Goal: Transaction & Acquisition: Download file/media

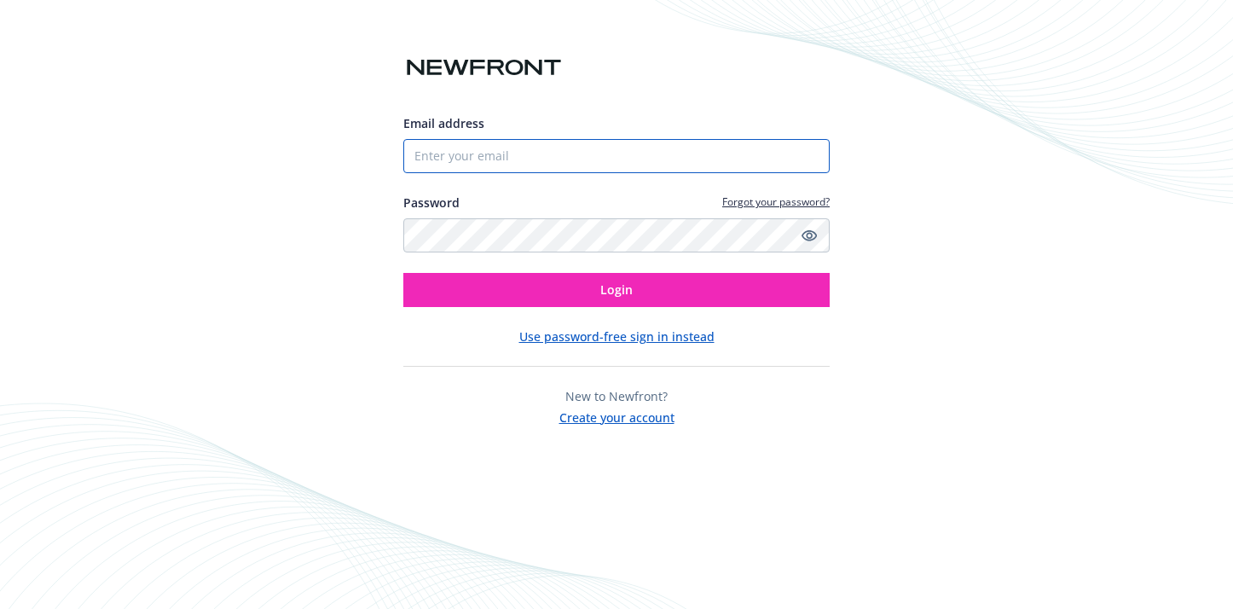
click at [483, 167] on input "Email address" at bounding box center [616, 156] width 426 height 34
type input "[PERSON_NAME][DOMAIN_NAME][EMAIL_ADDRESS][PERSON_NAME][DOMAIN_NAME]"
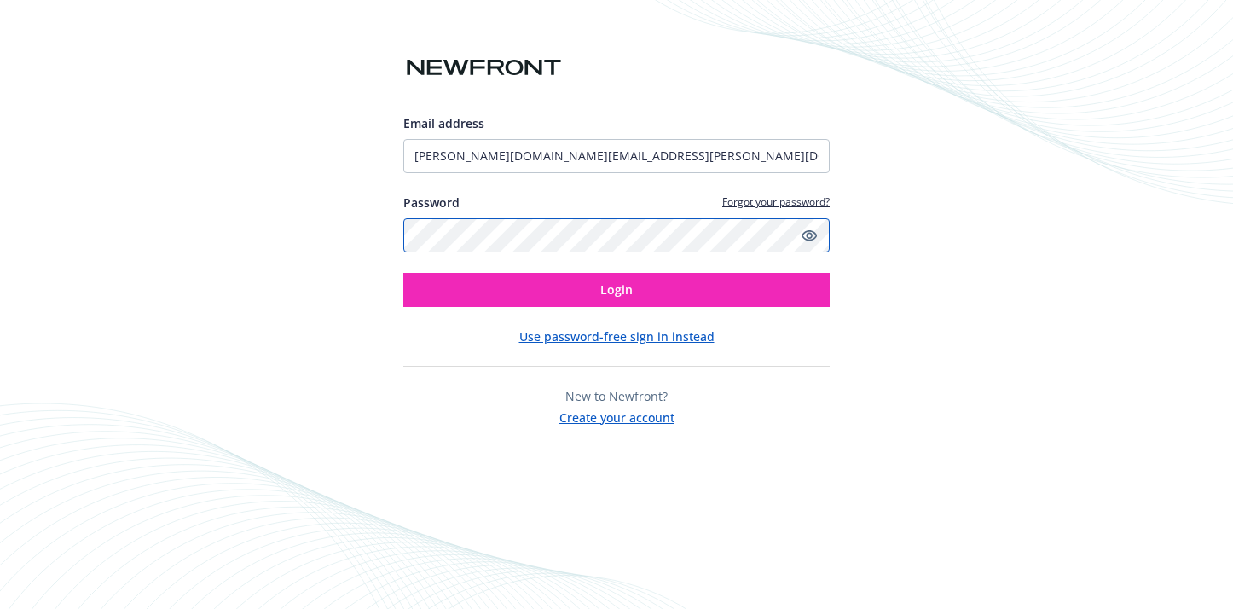
click at [403, 273] on button "Login" at bounding box center [616, 290] width 426 height 34
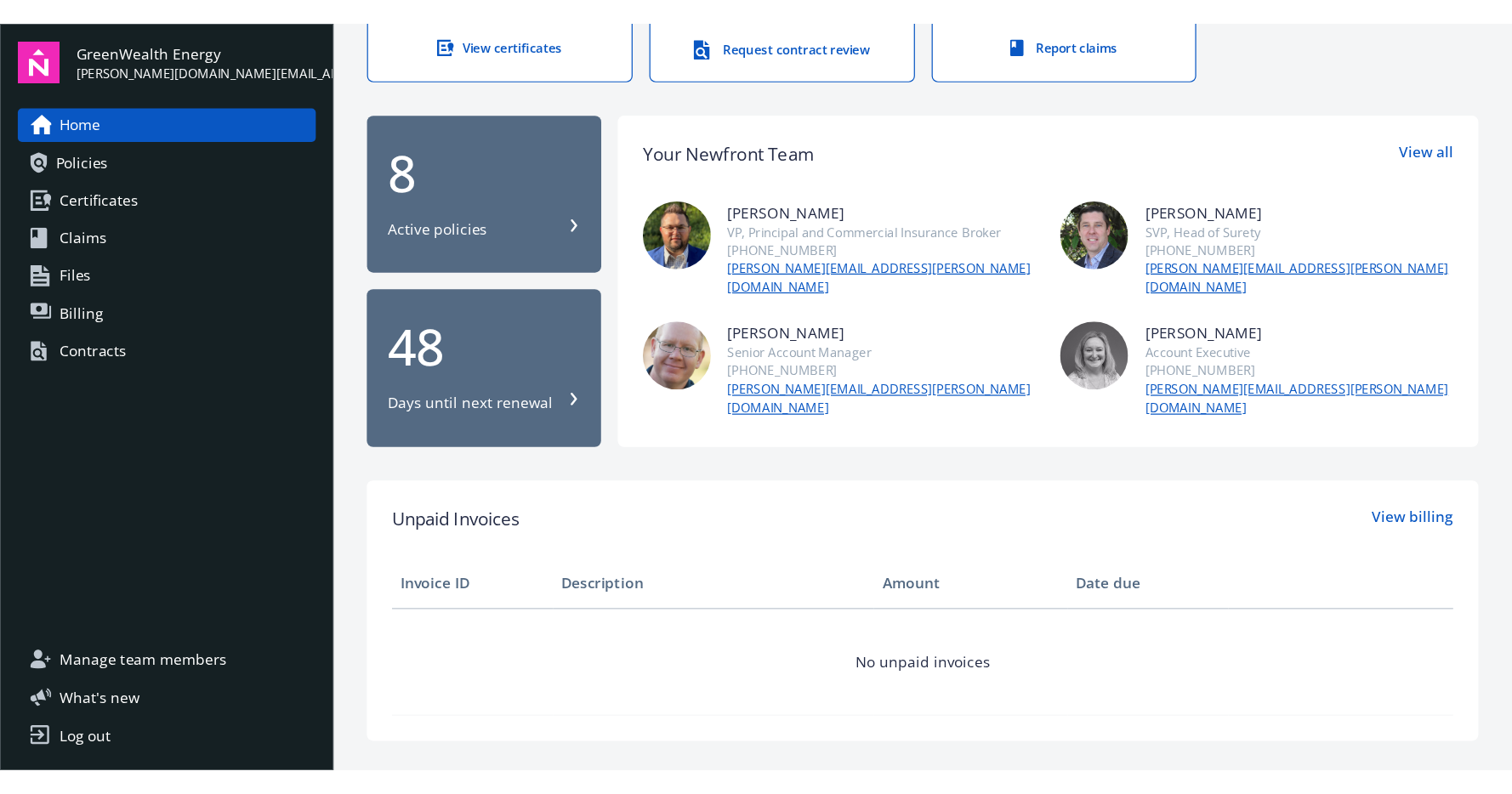
scroll to position [145, 0]
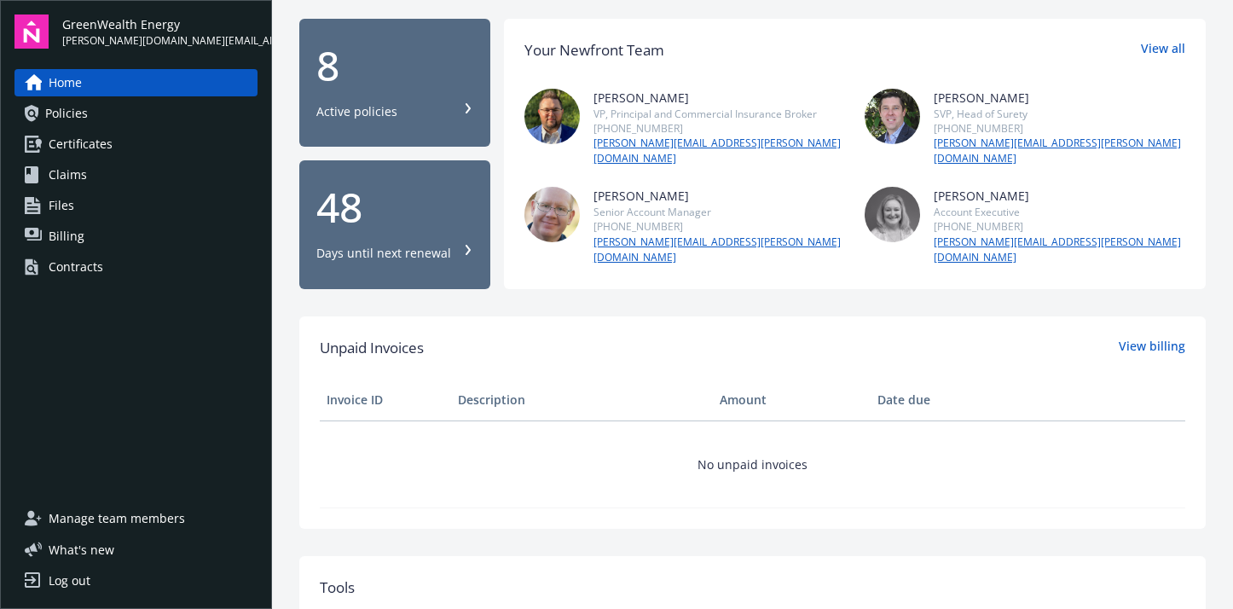
click at [384, 130] on button "8 Active policies" at bounding box center [394, 83] width 191 height 129
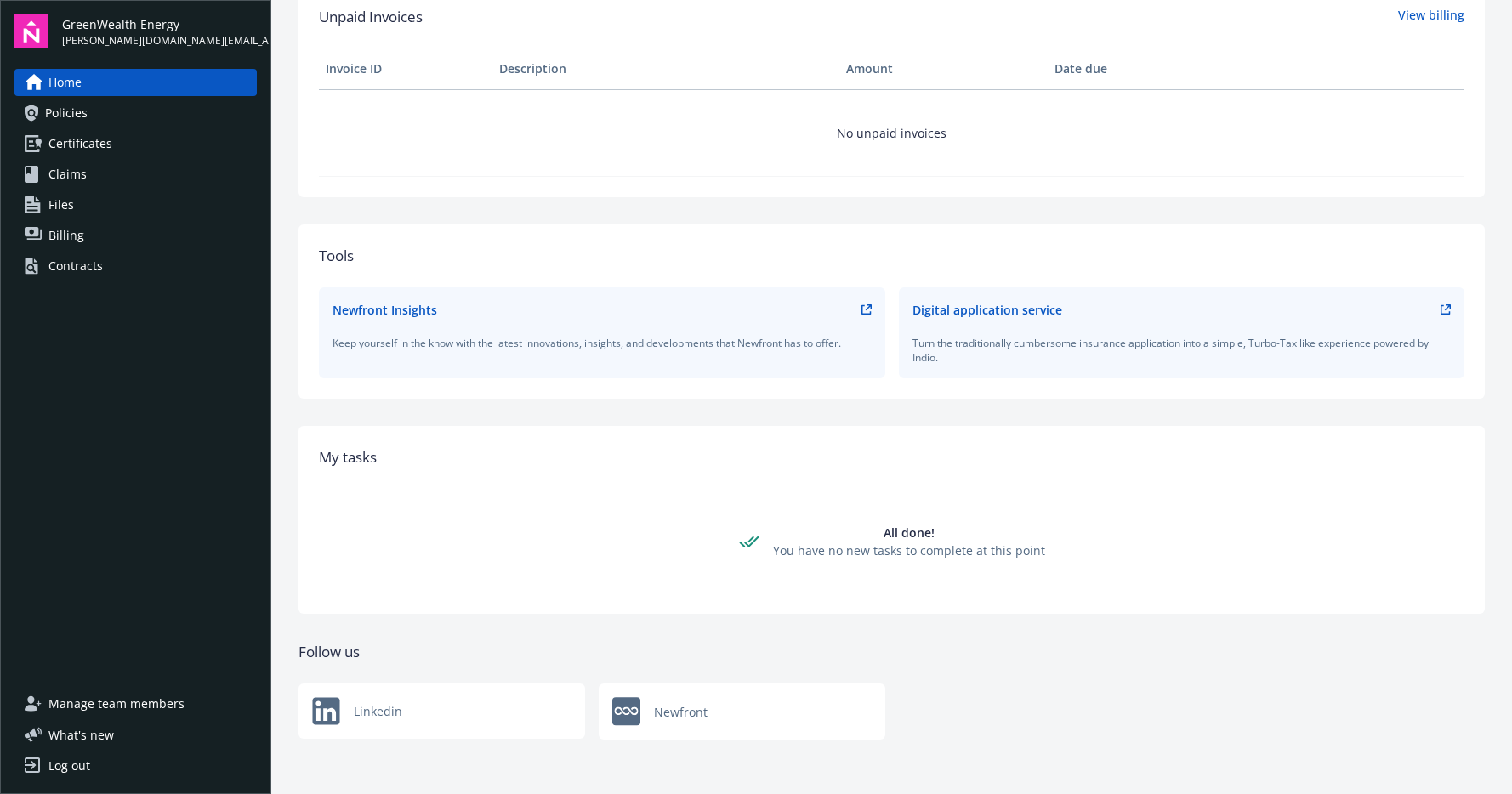
scroll to position [0, 0]
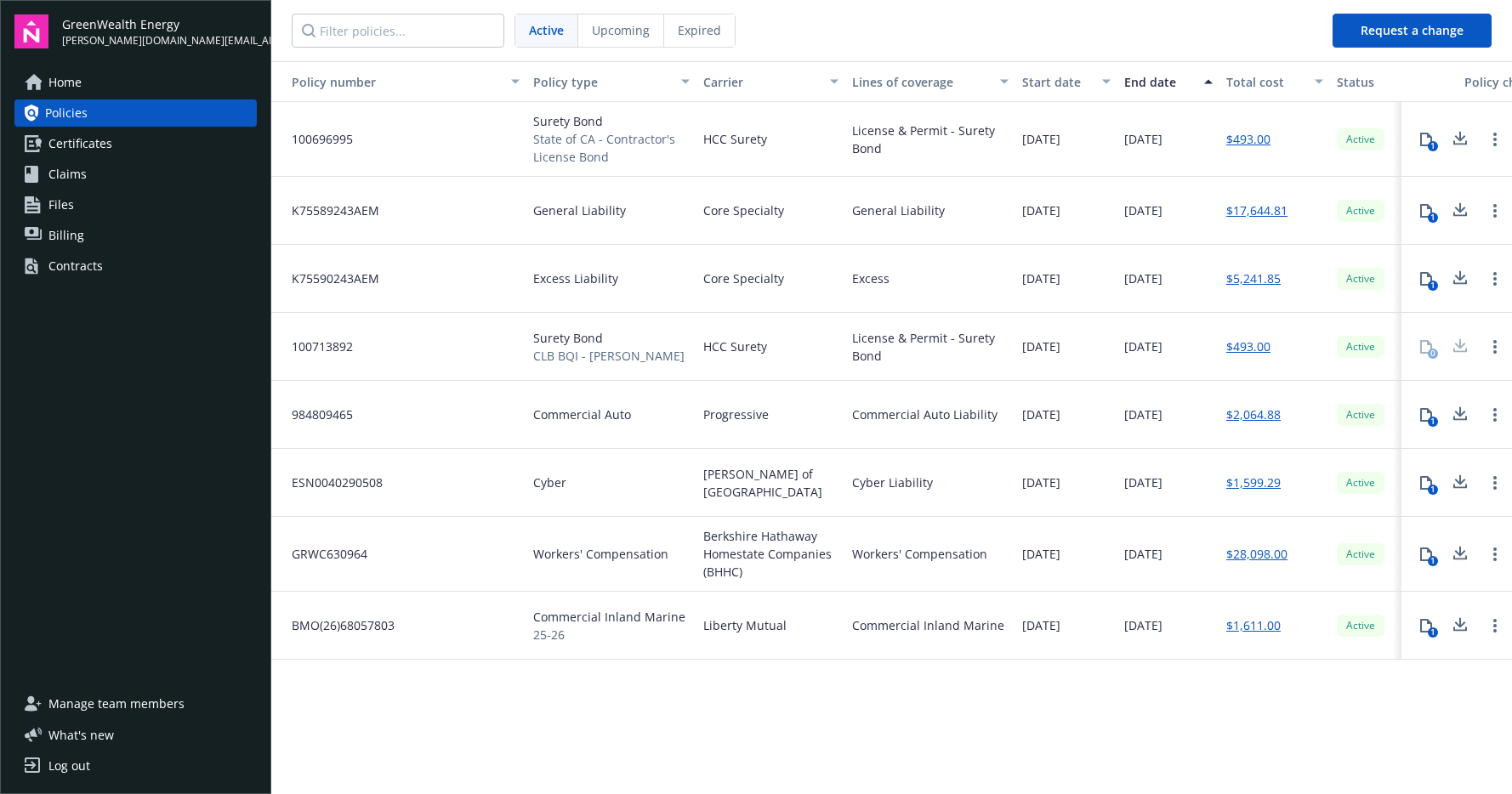
click at [1229, 487] on button "1" at bounding box center [1425, 483] width 34 height 34
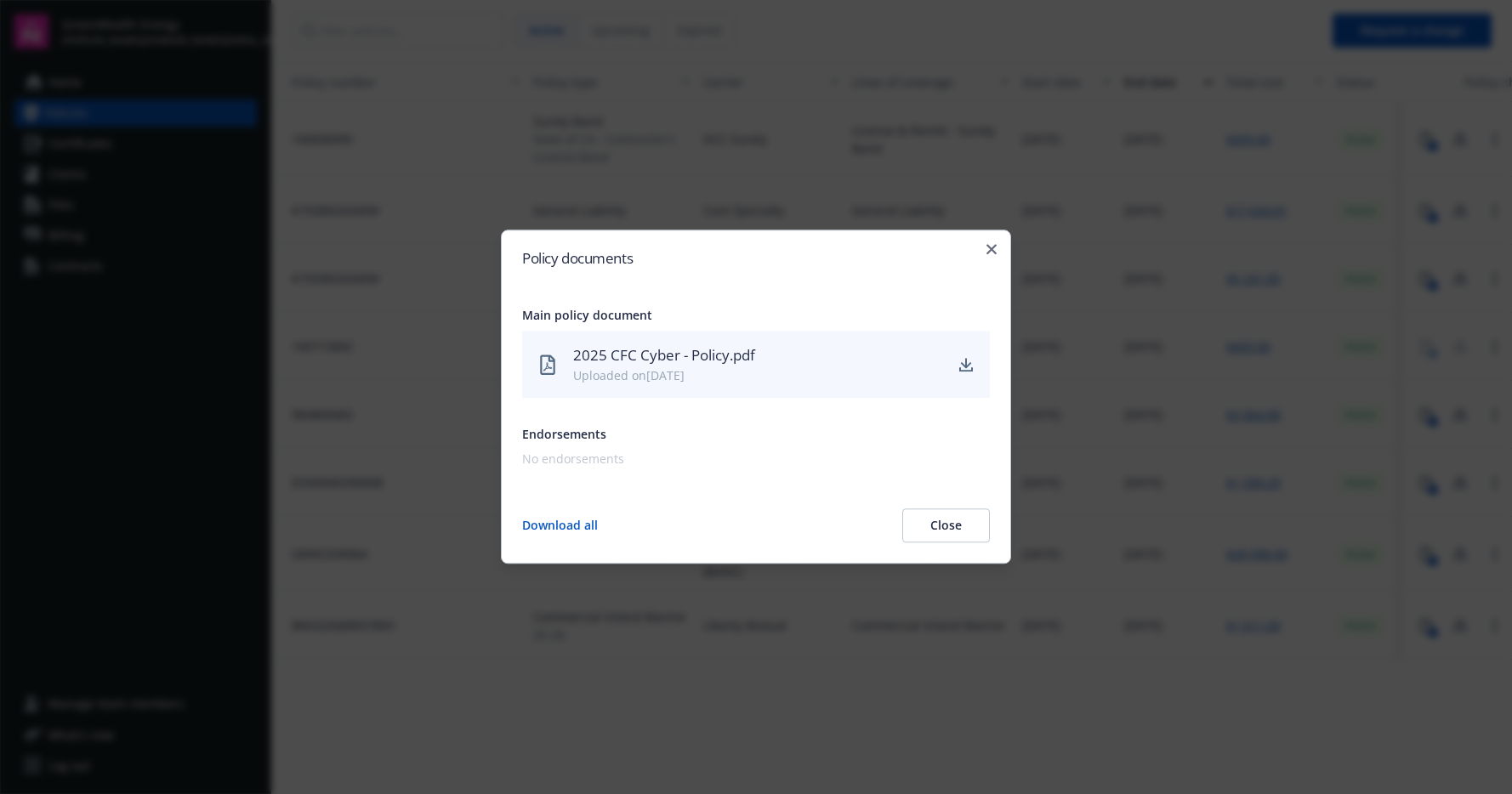
click at [1001, 253] on div "Policy documents Main policy document 2025 CFC Cyber - Policy.pdf Uploaded on […" at bounding box center [755, 396] width 510 height 334
drag, startPoint x: 997, startPoint y: 251, endPoint x: 982, endPoint y: 252, distance: 15.0
click at [997, 252] on div "Policy documents Main policy document 2025 CFC Cyber - Policy.pdf Uploaded on […" at bounding box center [755, 396] width 510 height 334
drag, startPoint x: 991, startPoint y: 246, endPoint x: 1002, endPoint y: 247, distance: 11.0
click at [991, 246] on icon "button" at bounding box center [991, 249] width 10 height 10
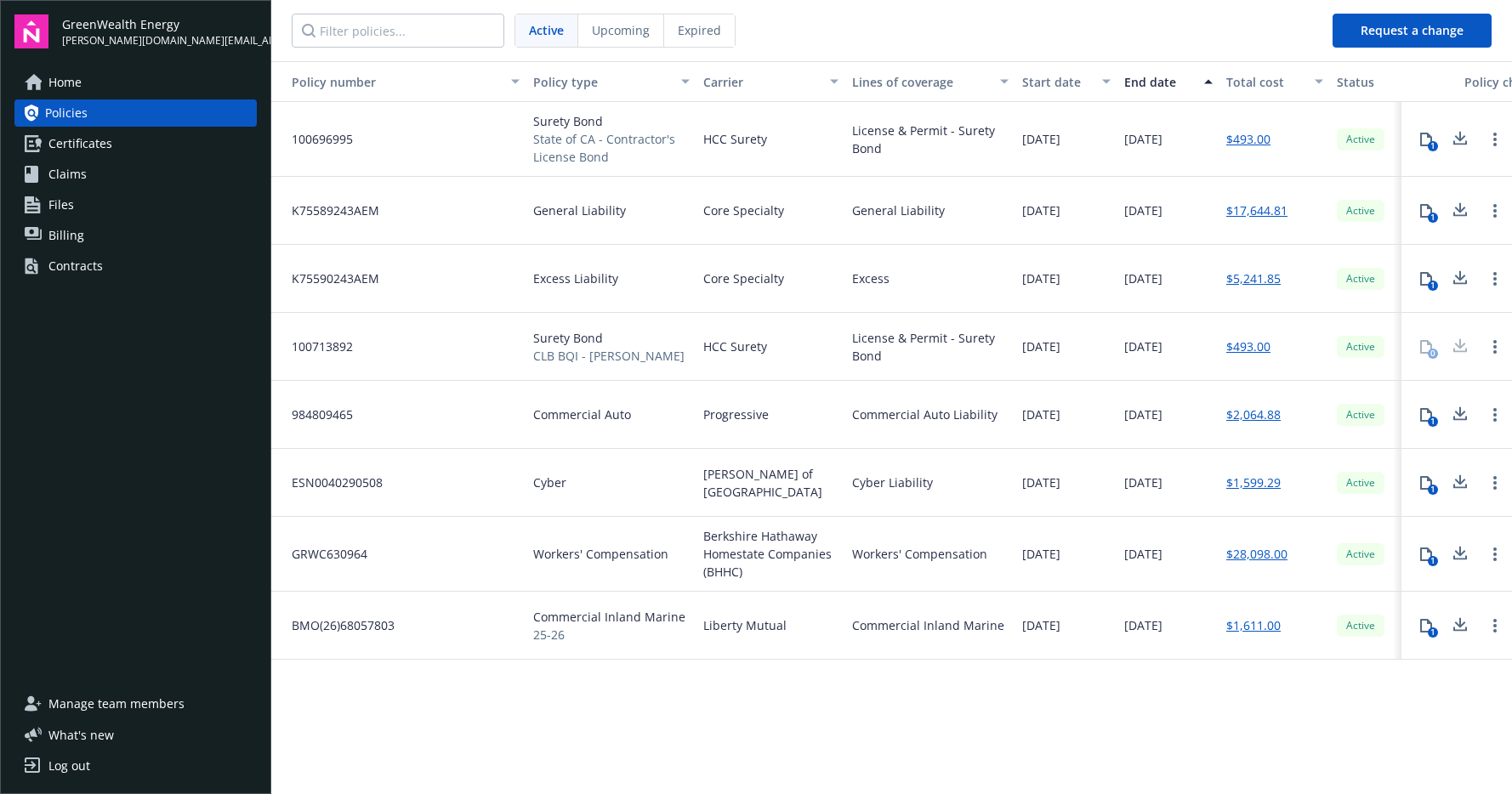
click at [1229, 275] on icon at bounding box center [1426, 279] width 12 height 14
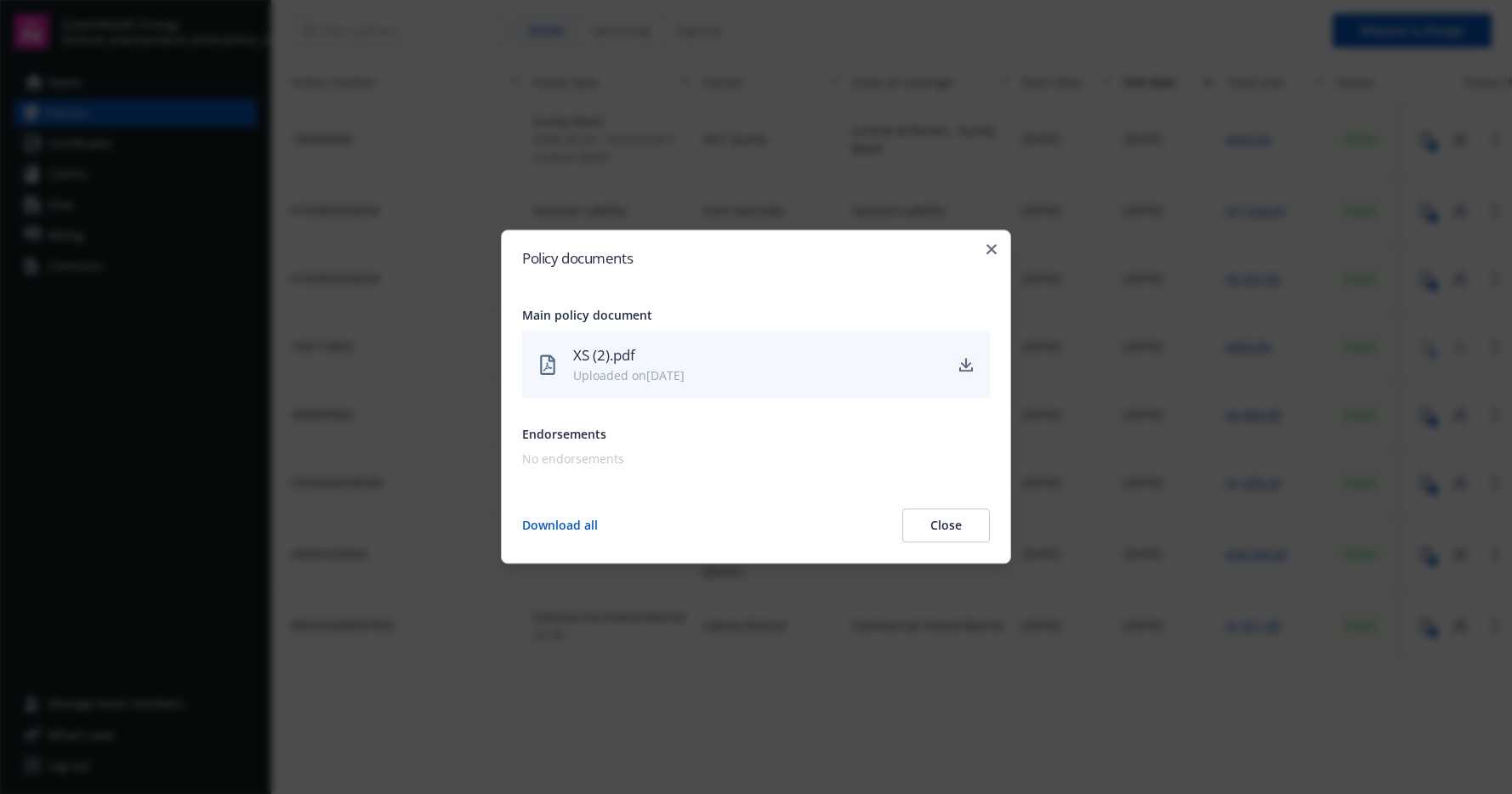
click at [969, 366] on icon "download" at bounding box center [966, 365] width 14 height 14
click at [966, 366] on icon "download" at bounding box center [965, 363] width 11 height 10
click at [994, 251] on icon "button" at bounding box center [991, 249] width 10 height 10
